Goal: Information Seeking & Learning: Compare options

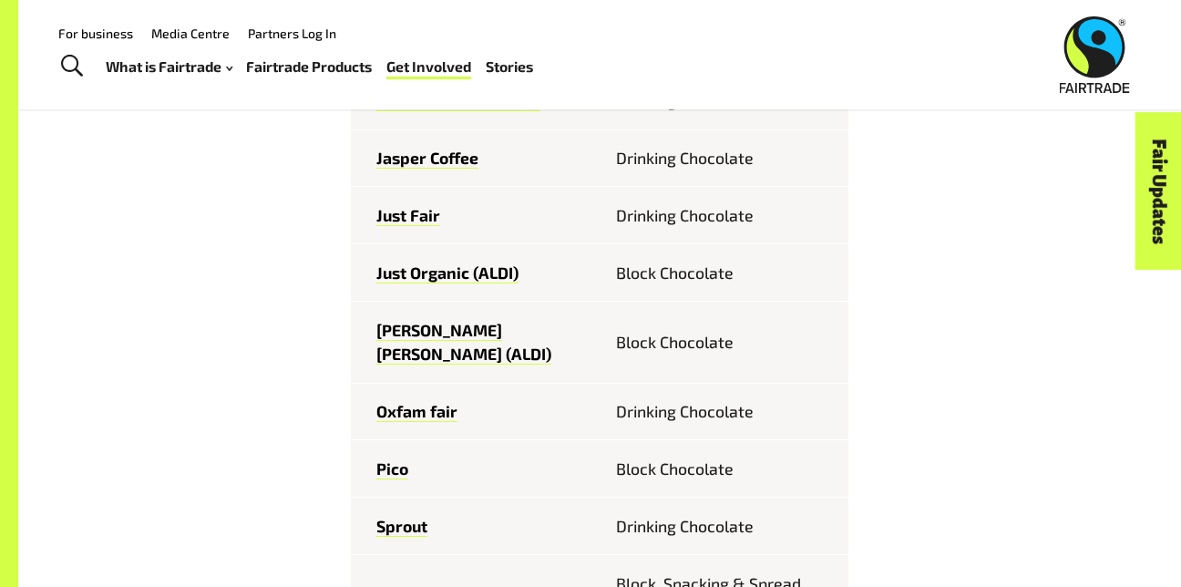
scroll to position [1201, 0]
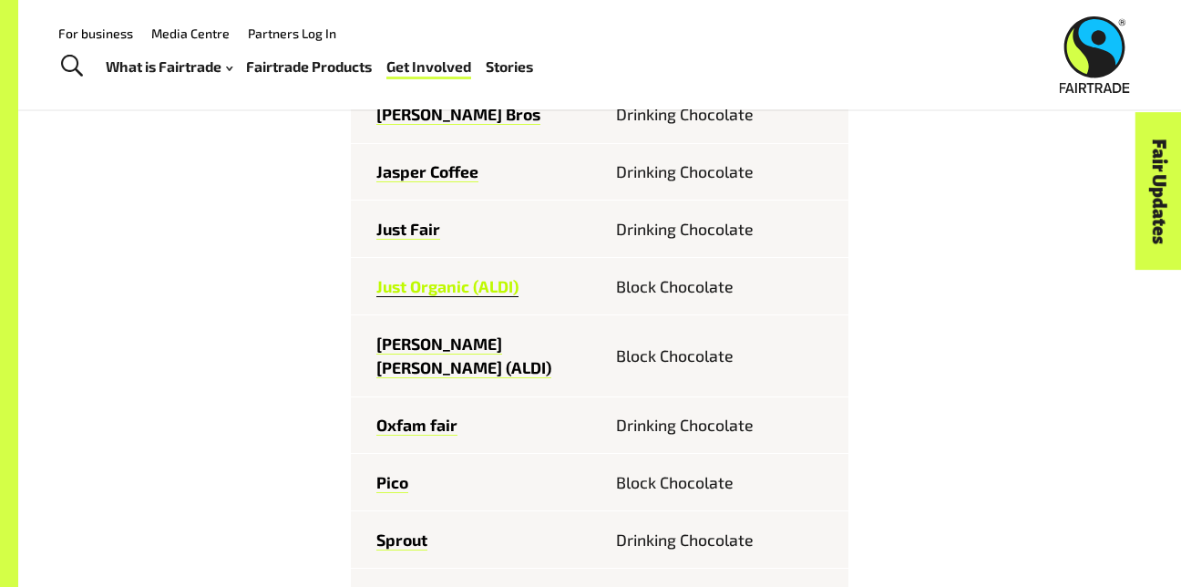
click at [464, 276] on link "Just Organic (ALDI)" at bounding box center [447, 286] width 142 height 21
click at [437, 334] on link "[PERSON_NAME] [PERSON_NAME] (ALDI)" at bounding box center [463, 357] width 175 height 46
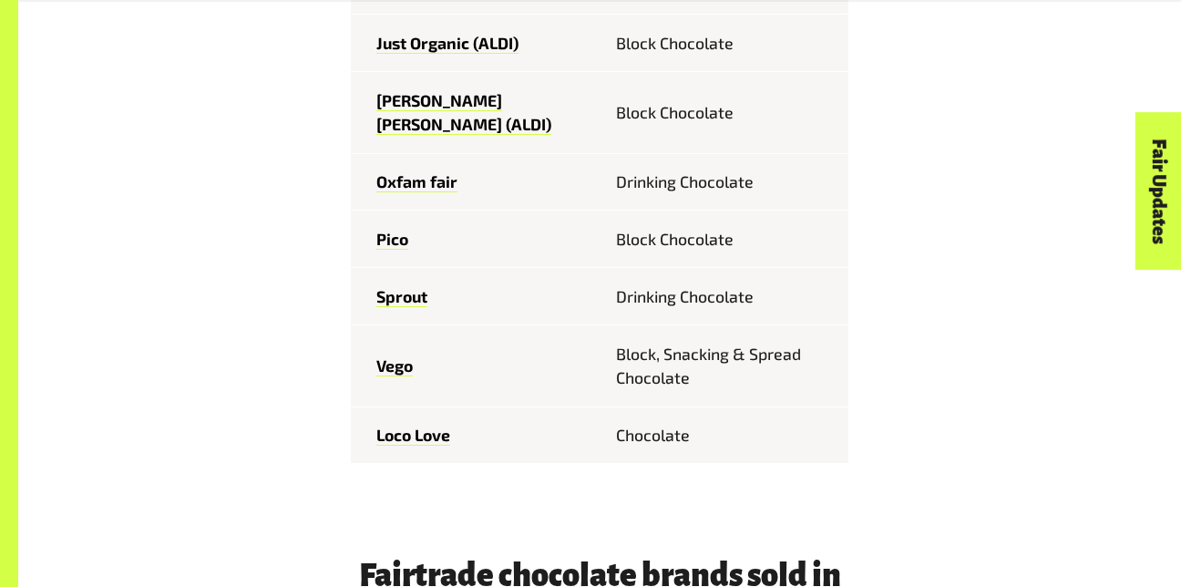
scroll to position [1458, 0]
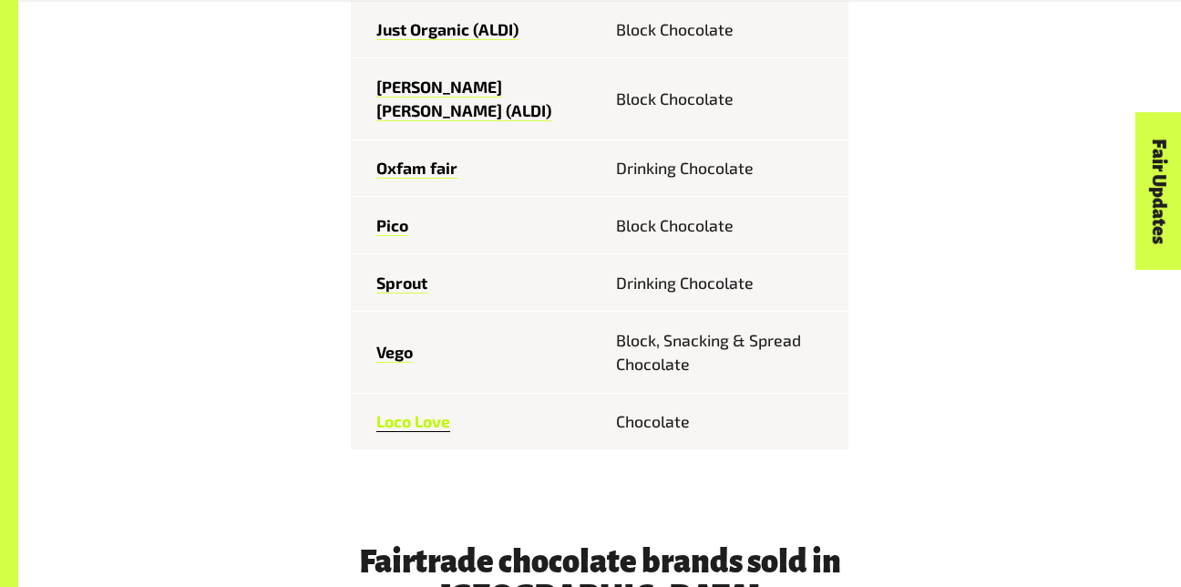
click at [414, 411] on link "Loco Love" at bounding box center [413, 421] width 74 height 21
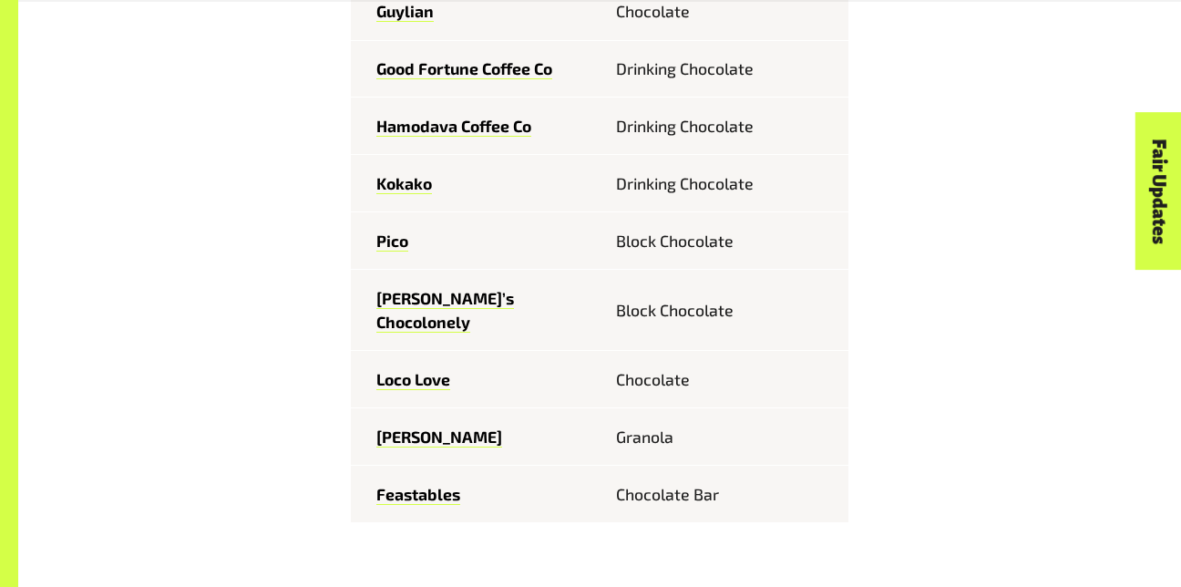
scroll to position [2229, 0]
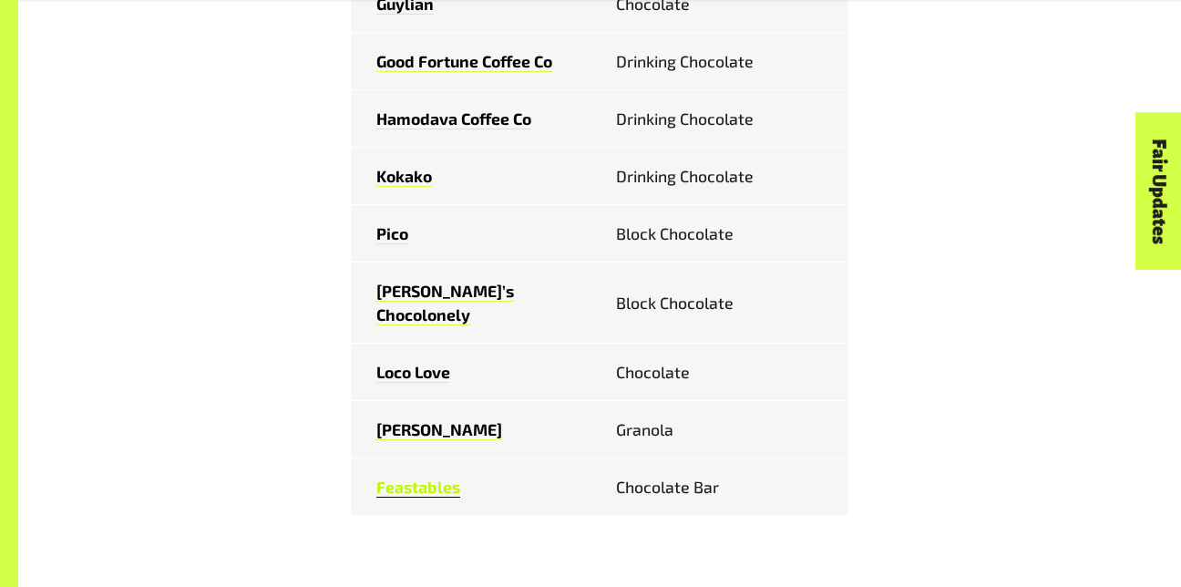
click at [421, 477] on link "Feastables" at bounding box center [418, 487] width 84 height 21
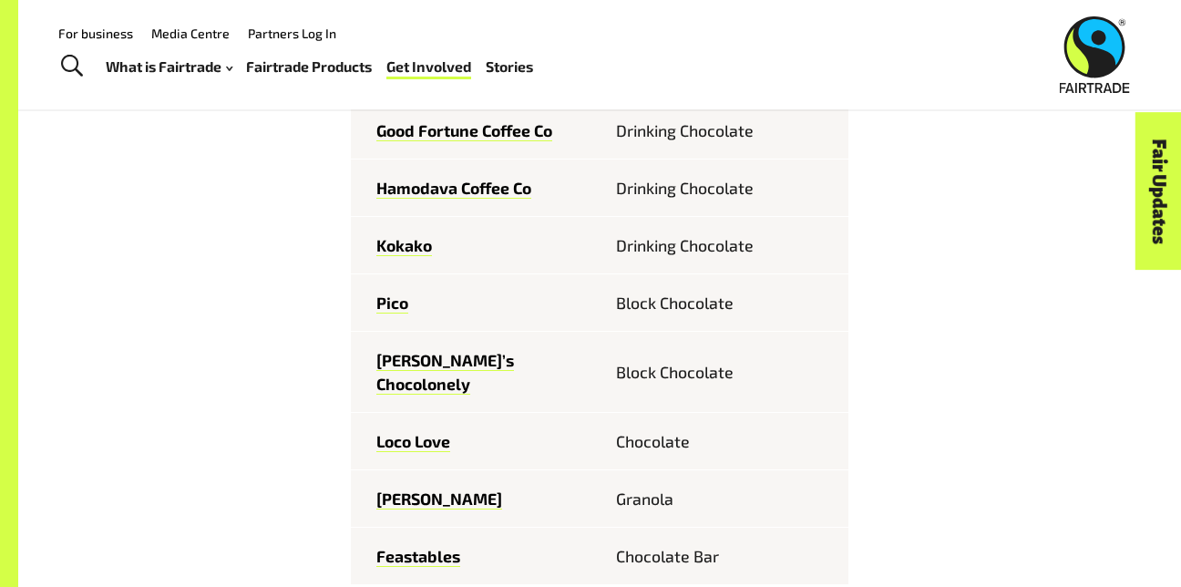
scroll to position [2118, 0]
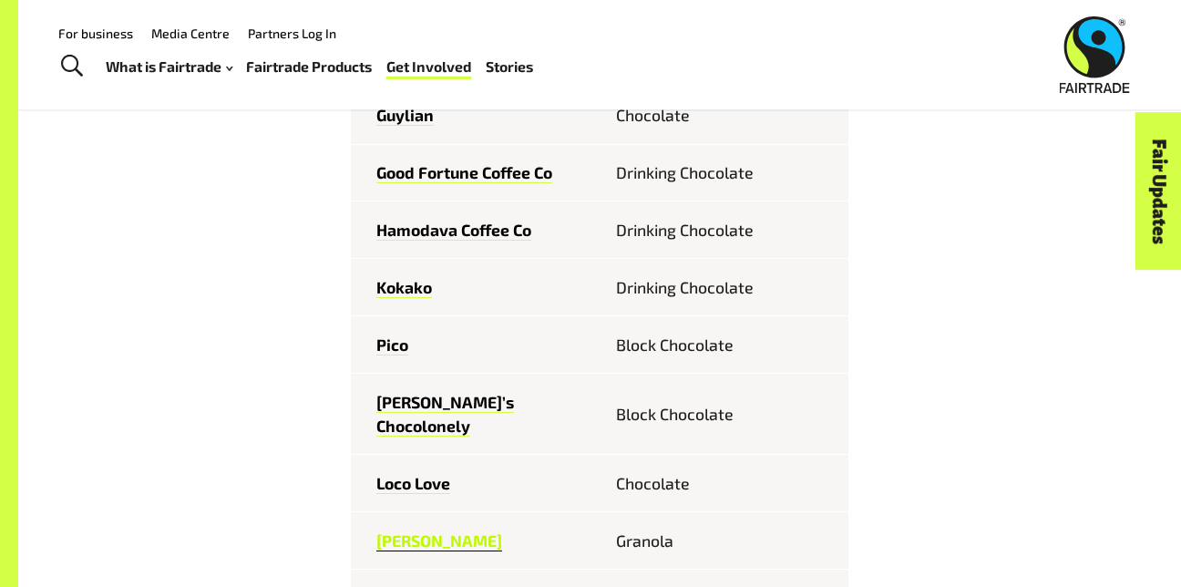
click at [483, 530] on link "[PERSON_NAME]" at bounding box center [439, 540] width 126 height 21
click at [426, 473] on link "Loco Love" at bounding box center [413, 483] width 74 height 21
click at [457, 392] on link "[PERSON_NAME]’s Chocolonely" at bounding box center [445, 415] width 138 height 46
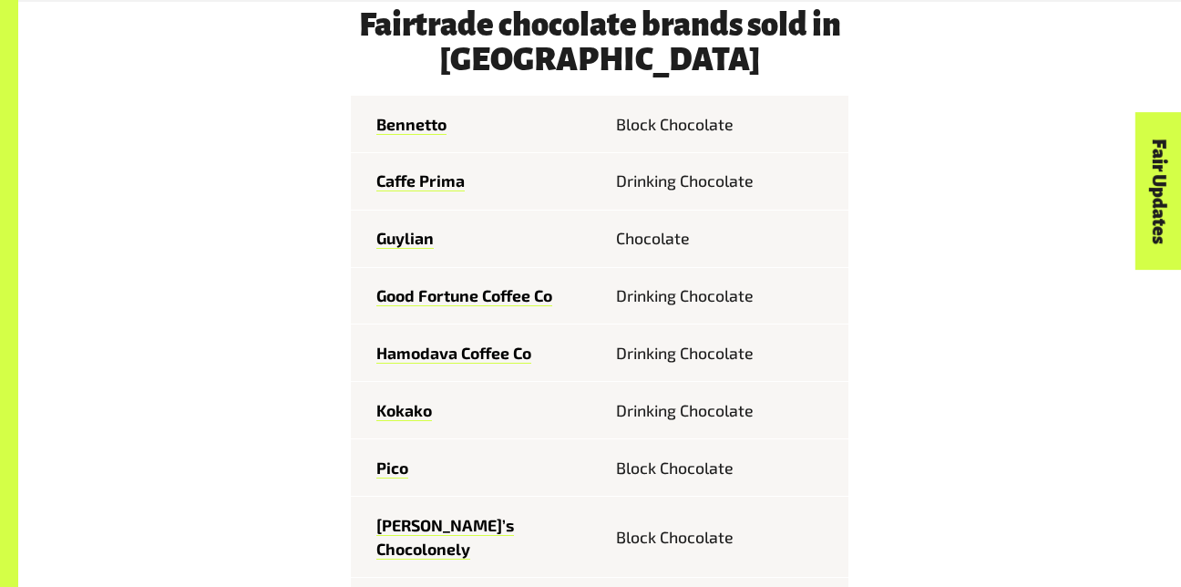
scroll to position [2001, 0]
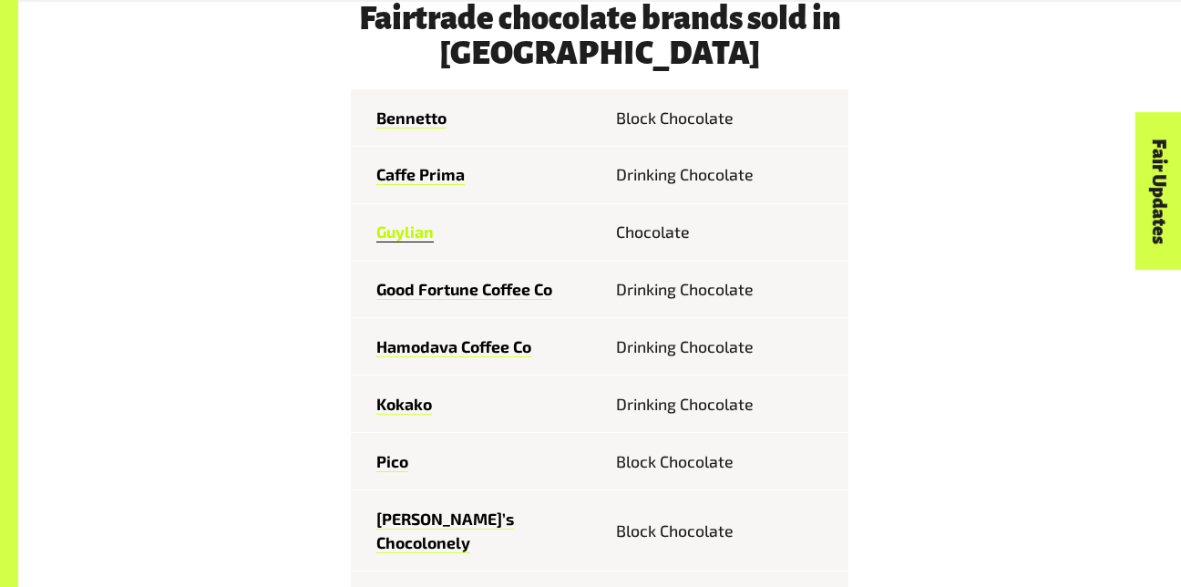
click at [420, 221] on link "Guylian" at bounding box center [404, 231] width 57 height 21
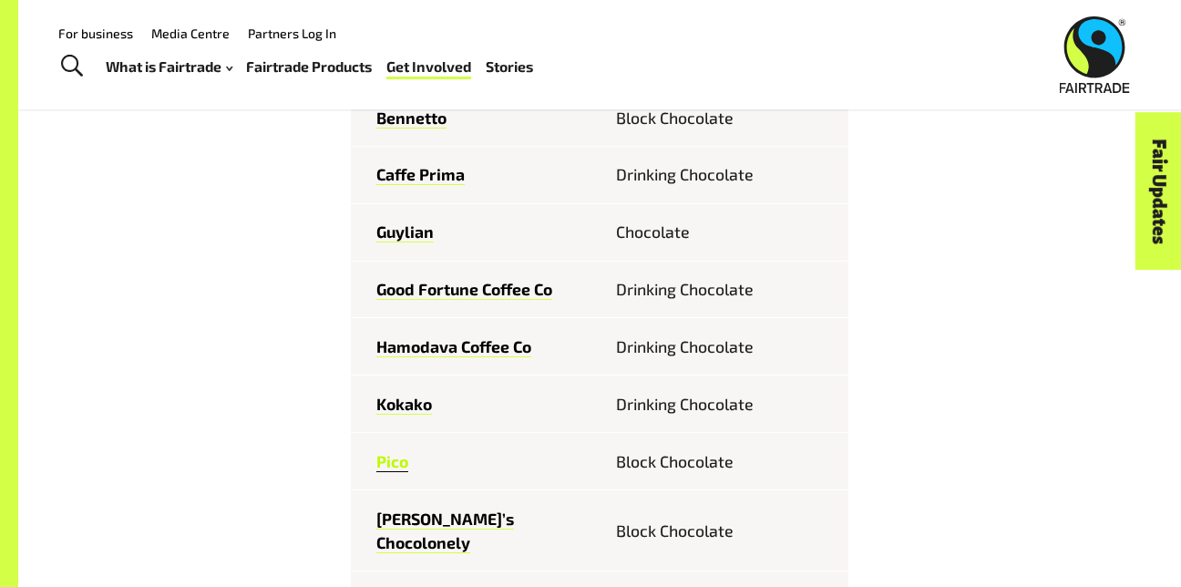
click at [389, 451] on link "Pico" at bounding box center [392, 461] width 32 height 21
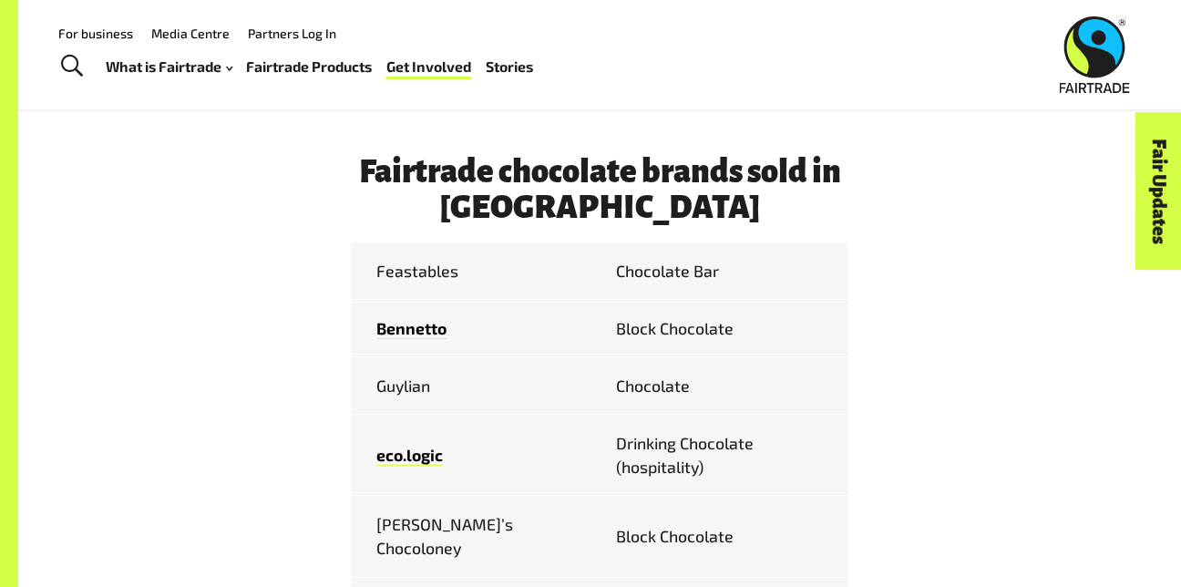
scroll to position [703, 0]
